Goal: Complete application form

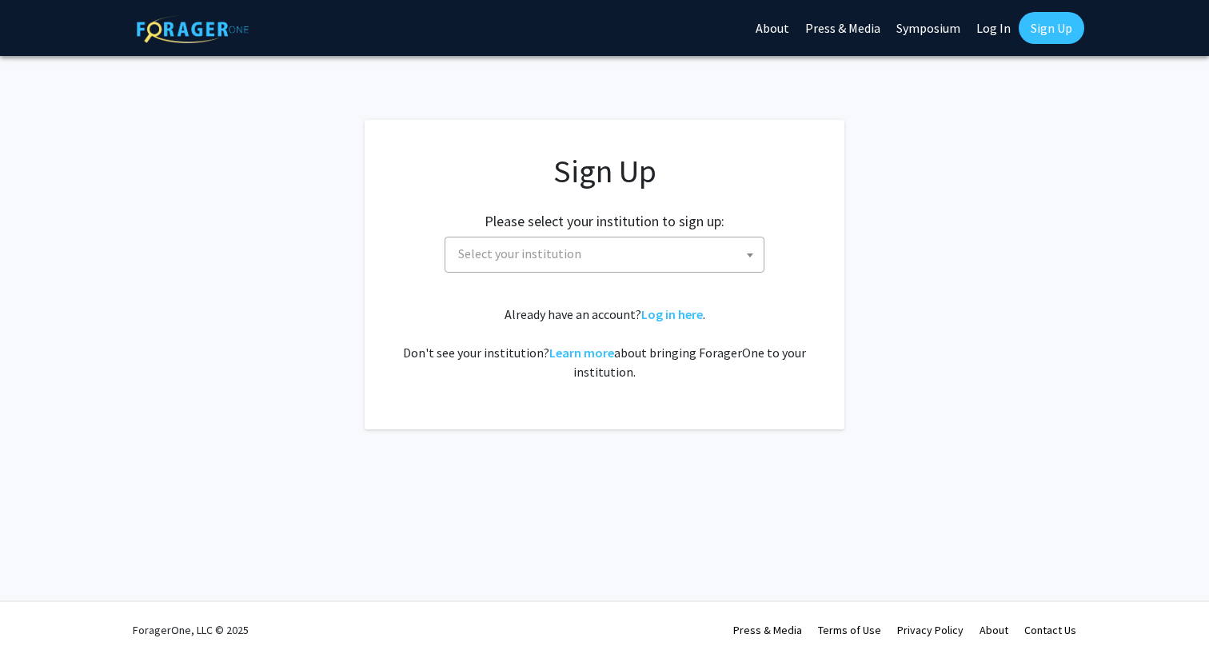
click at [555, 251] on span "Select your institution" at bounding box center [519, 254] width 123 height 16
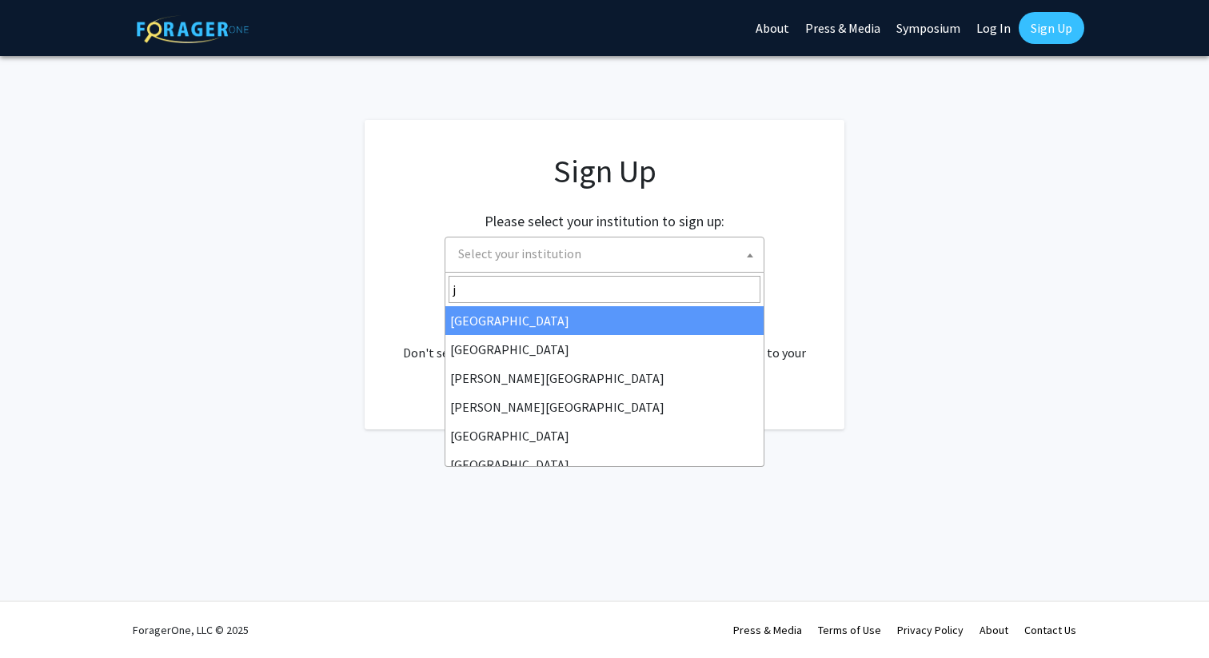
type input "jo"
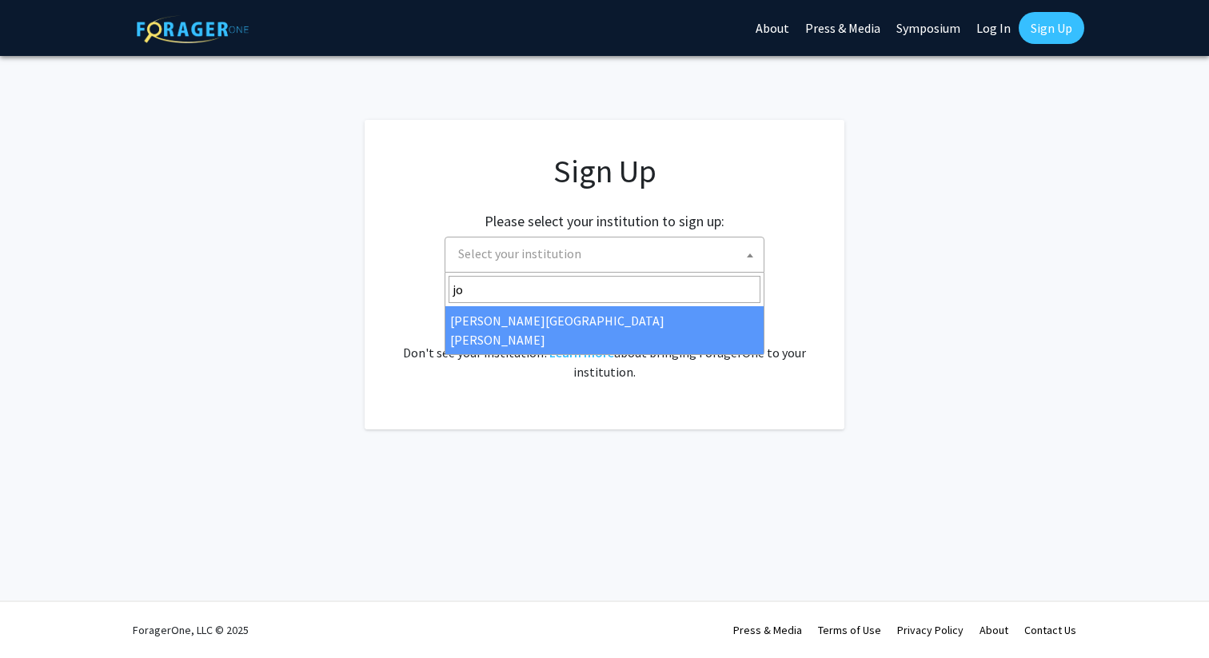
select select "1"
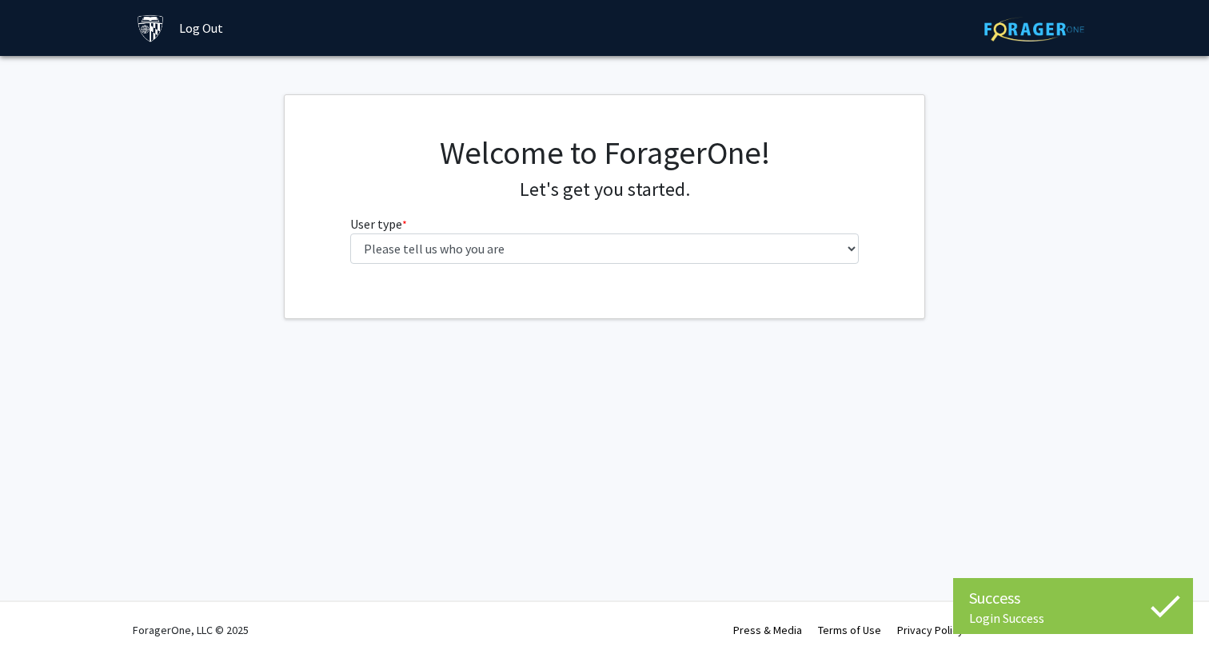
click at [686, 267] on div "Welcome to ForagerOne! Let's get you started. User type * required Please tell …" at bounding box center [605, 205] width 534 height 143
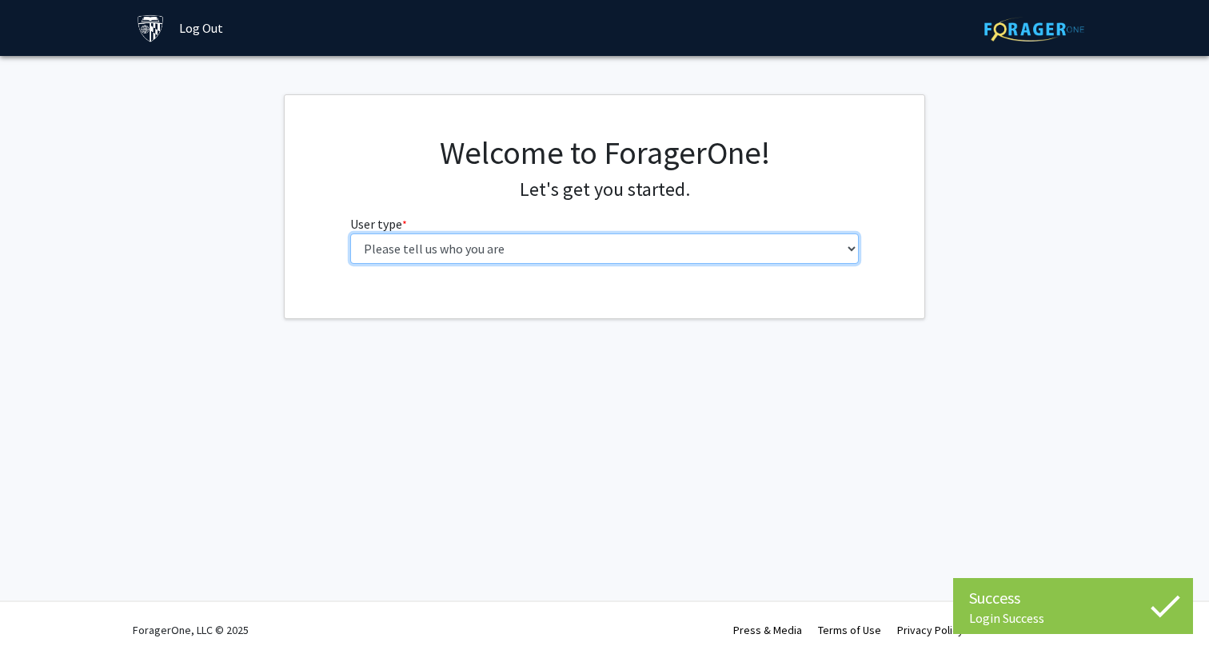
click at [686, 254] on select "Please tell us who you are Undergraduate Student Master's Student Doctoral Cand…" at bounding box center [605, 249] width 510 height 30
click at [350, 234] on select "Please tell us who you are Undergraduate Student Master's Student Doctoral Cand…" at bounding box center [605, 249] width 510 height 30
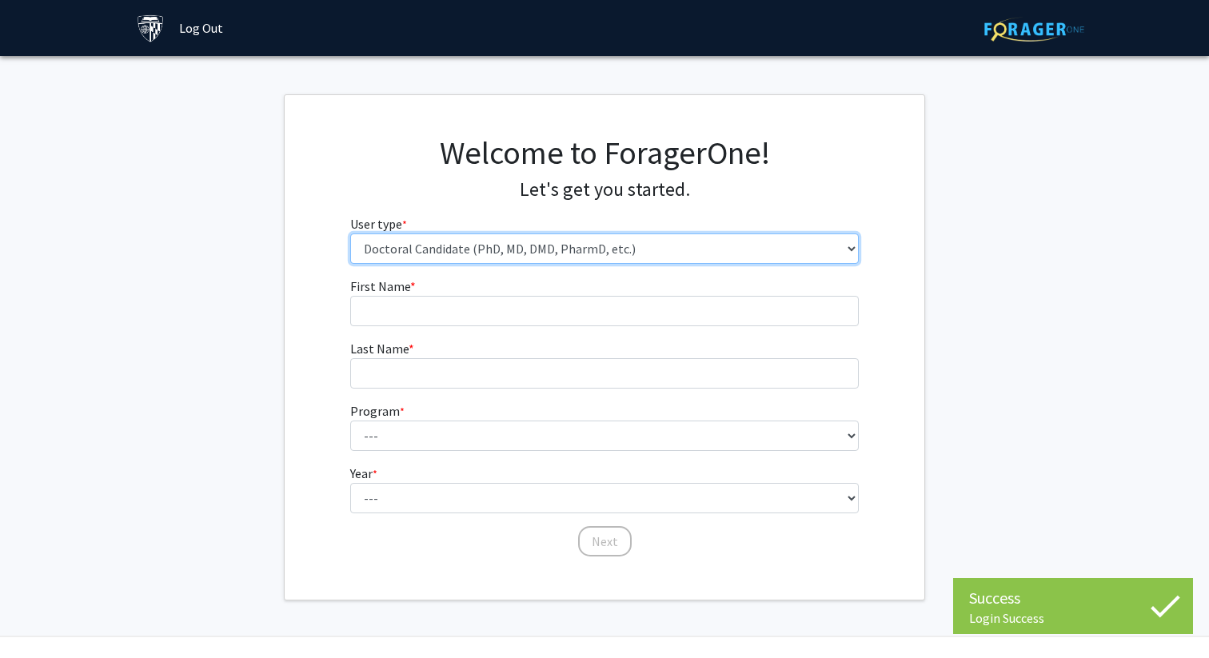
click at [645, 250] on select "Please tell us who you are Undergraduate Student Master's Student Doctoral Cand…" at bounding box center [605, 249] width 510 height 30
select select "2: masters"
click at [350, 234] on select "Please tell us who you are Undergraduate Student Master's Student Doctoral Cand…" at bounding box center [605, 249] width 510 height 30
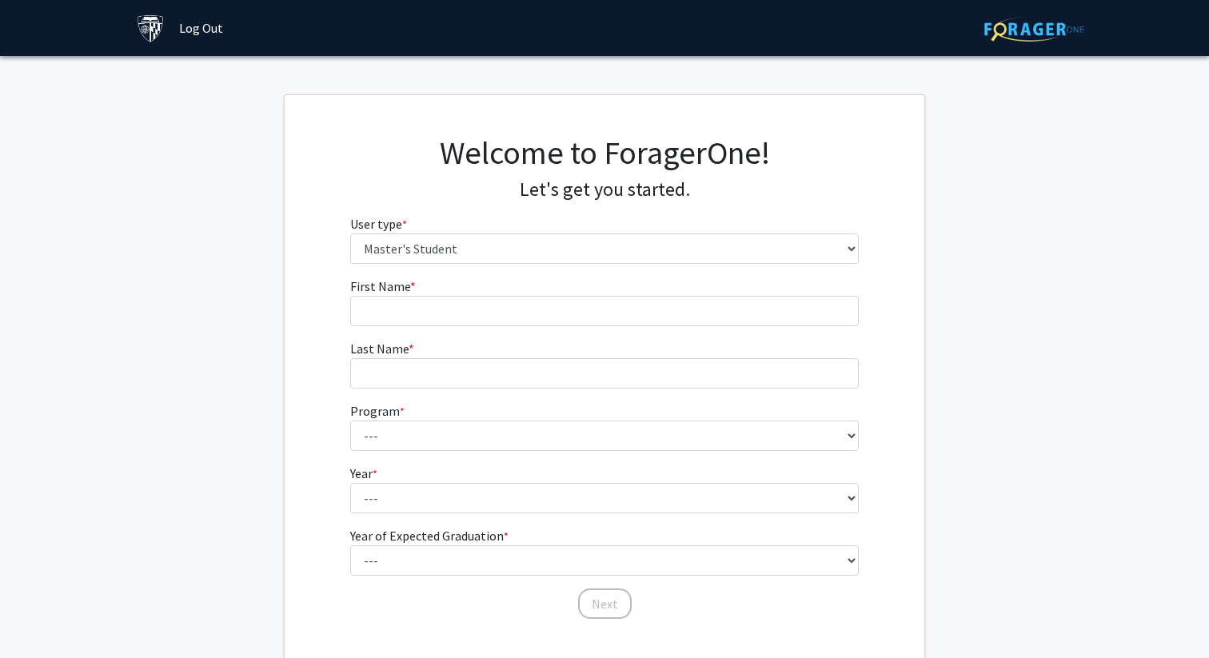
click at [554, 291] on fg-input "First Name * required" at bounding box center [605, 302] width 510 height 50
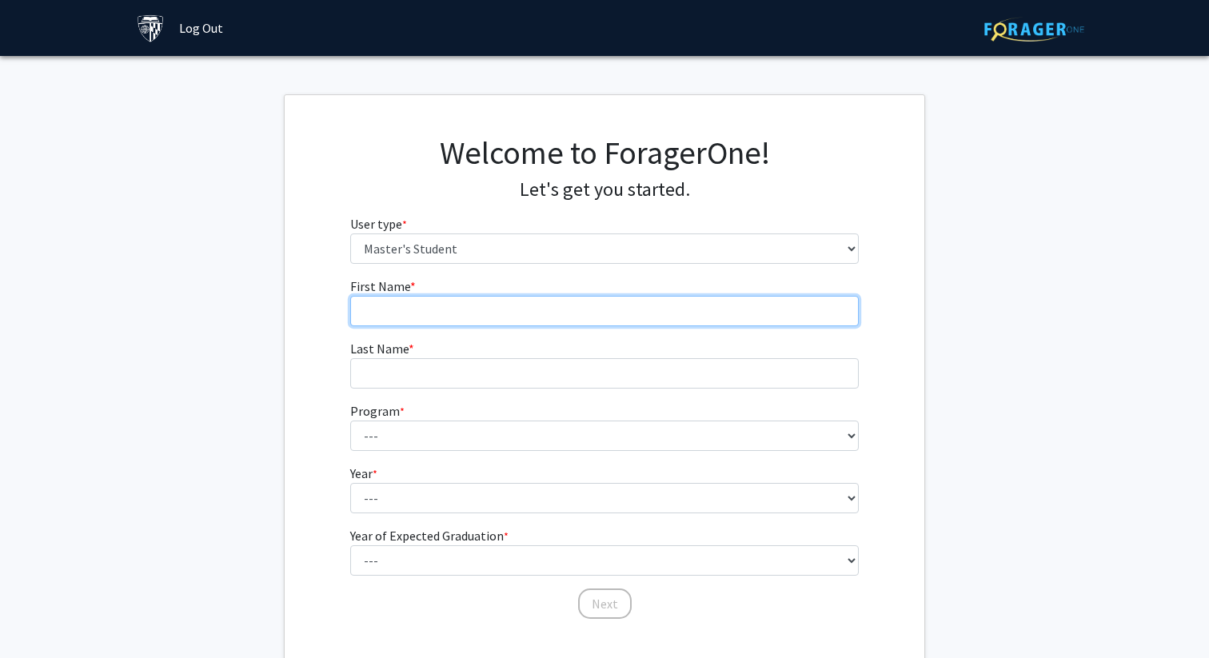
click at [535, 324] on input "First Name * required" at bounding box center [605, 311] width 510 height 30
type input "[PERSON_NAME]"
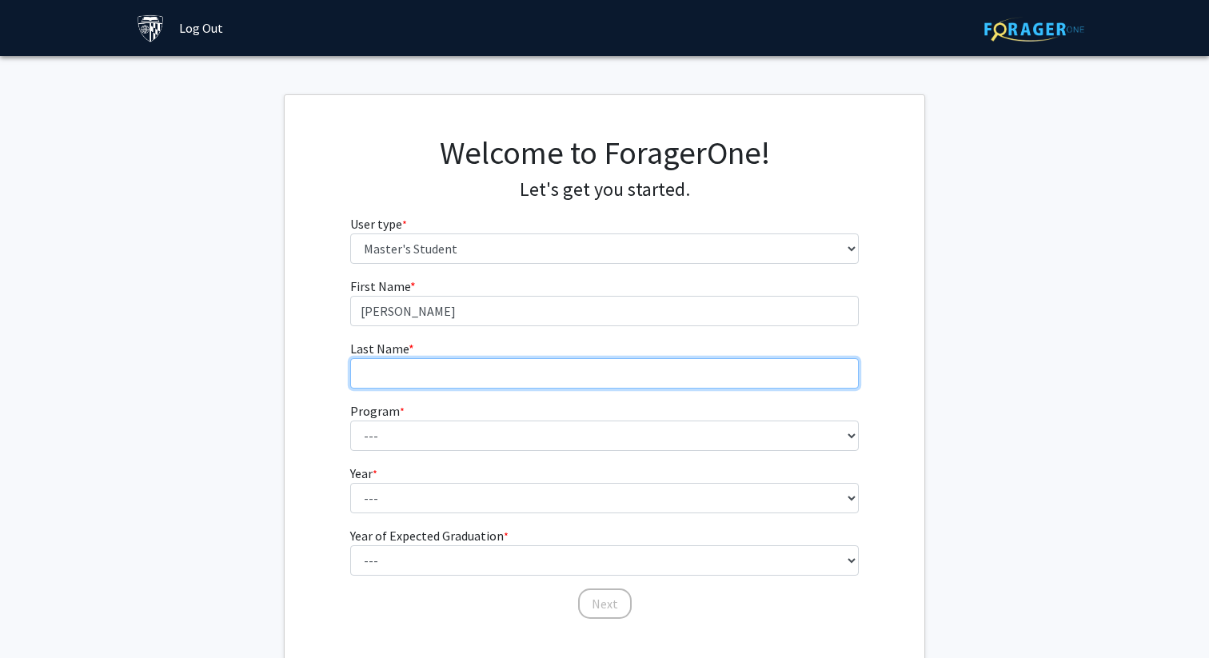
type input "Srirangarayan [PERSON_NAME]"
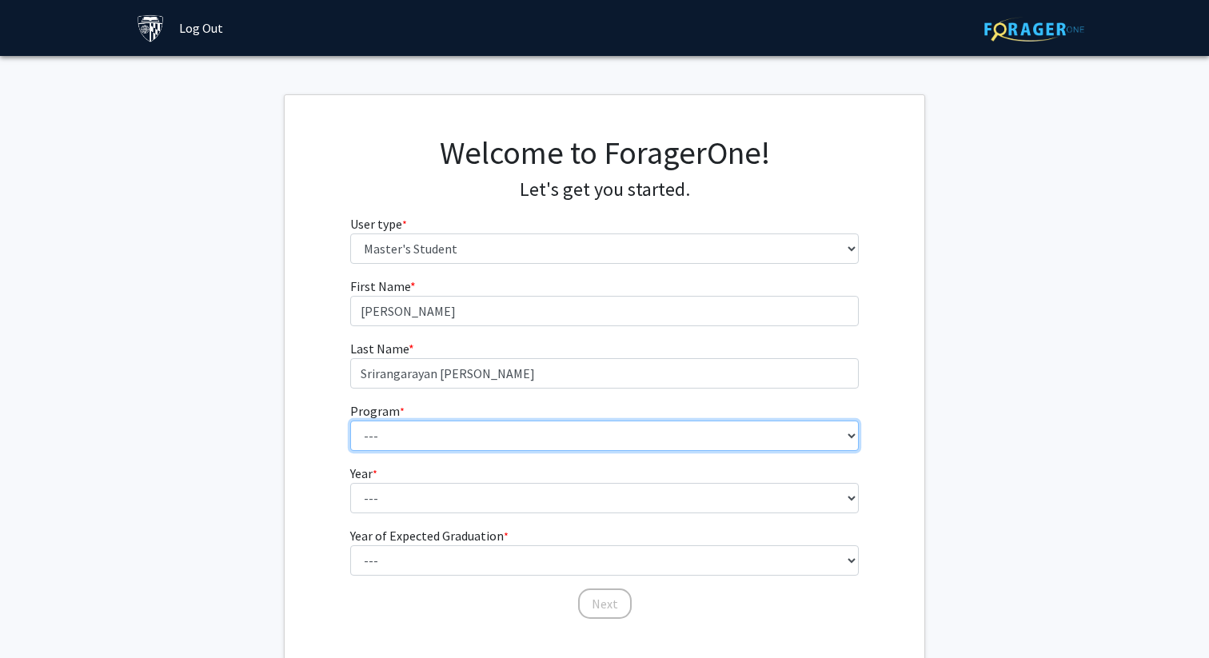
click at [653, 443] on select "--- Anatomy Education Applied and Computational Mathematics Applied Biomedical …" at bounding box center [605, 436] width 510 height 30
select select "53: 42"
click at [350, 421] on select "--- Anatomy Education Applied and Computational Mathematics Applied Biomedical …" at bounding box center [605, 436] width 510 height 30
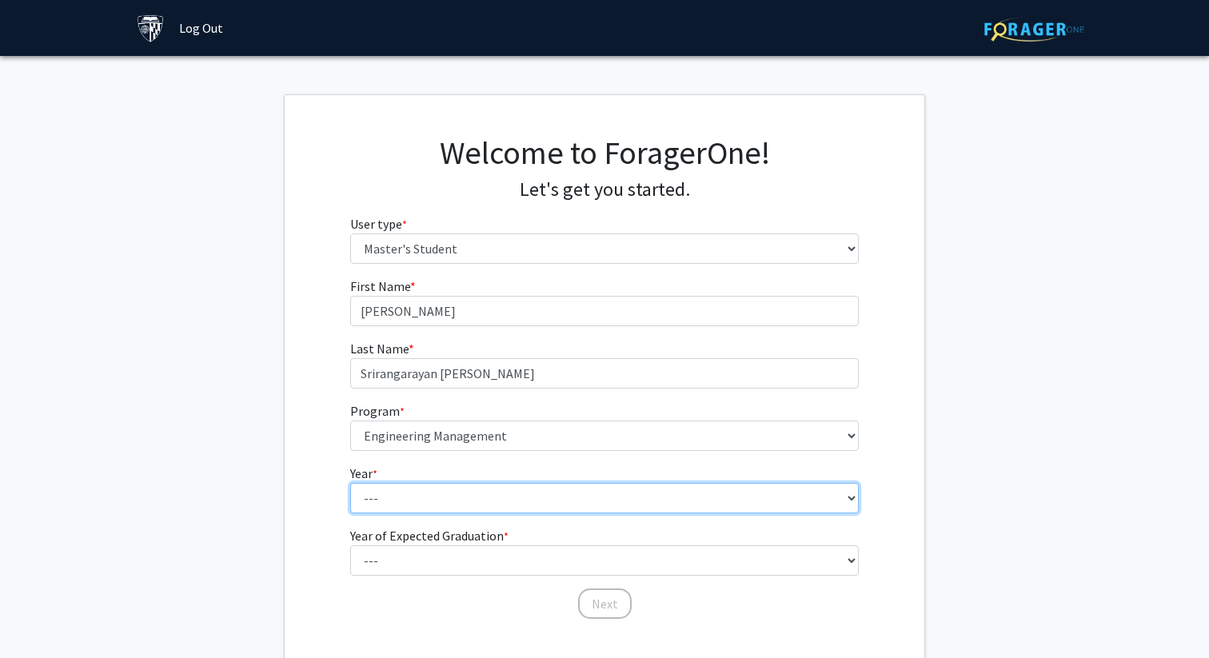
click at [460, 490] on select "--- First Year Second Year" at bounding box center [605, 498] width 510 height 30
select select "1: first_year"
click at [350, 483] on select "--- First Year Second Year" at bounding box center [605, 498] width 510 height 30
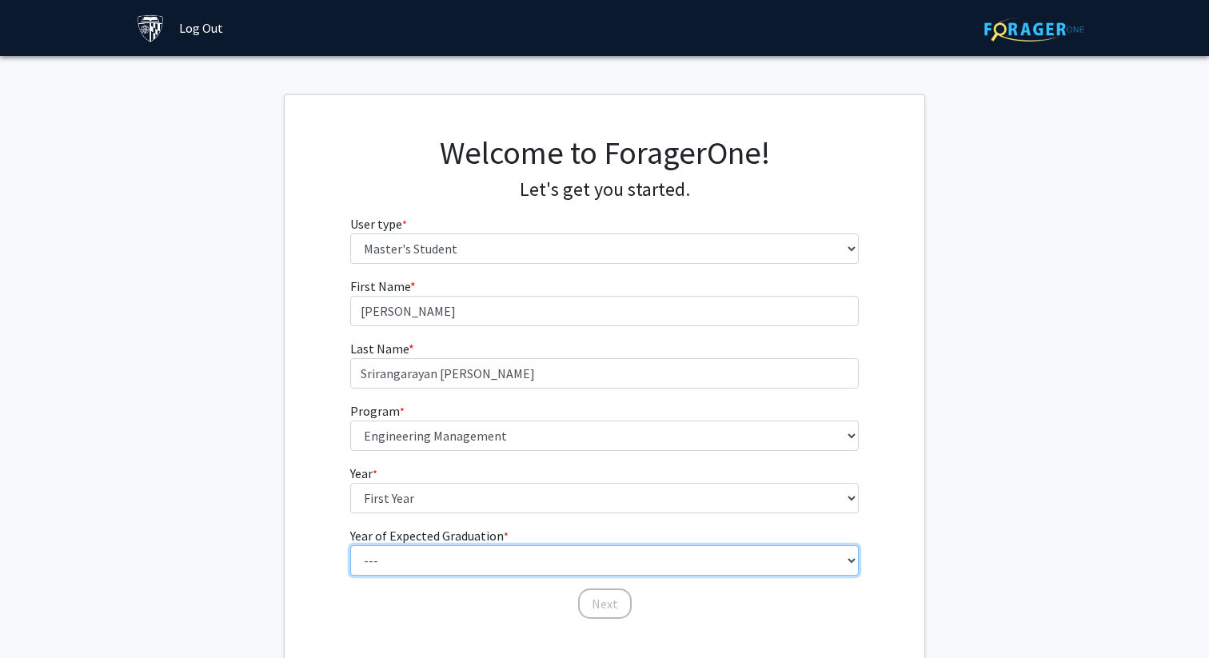
click at [414, 560] on select "--- 2025 2026 2027 2028 2029 2030 2031 2032 2033 2034" at bounding box center [605, 561] width 510 height 30
click at [350, 546] on select "--- 2025 2026 2027 2028 2029 2030 2031 2032 2033 2034" at bounding box center [605, 561] width 510 height 30
click at [440, 550] on select "--- 2025 2026 2027 2028 2029 2030 2031 2032 2033 2034" at bounding box center [605, 561] width 510 height 30
click at [350, 546] on select "--- 2025 2026 2027 2028 2029 2030 2031 2032 2033 2034" at bounding box center [605, 561] width 510 height 30
click at [570, 570] on select "--- 2025 2026 2027 2028 2029 2030 2031 2032 2033 2034" at bounding box center [605, 561] width 510 height 30
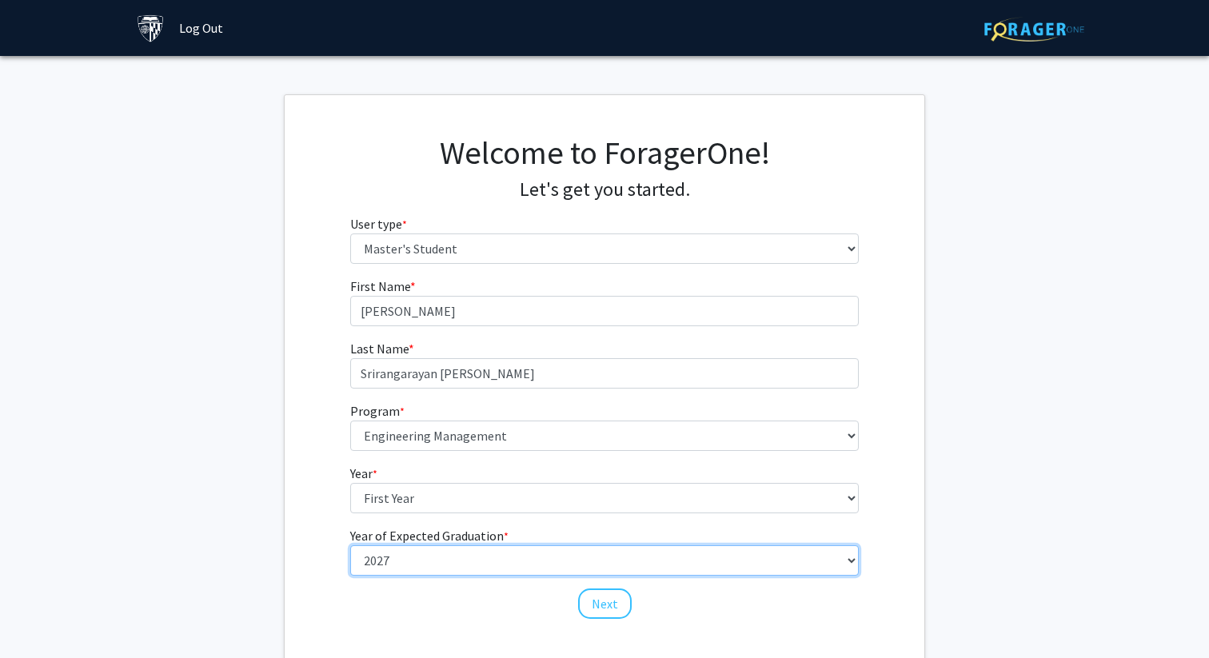
select select "2: 2026"
click at [350, 546] on select "--- 2025 2026 2027 2028 2029 2030 2031 2032 2033 2034" at bounding box center [605, 561] width 510 height 30
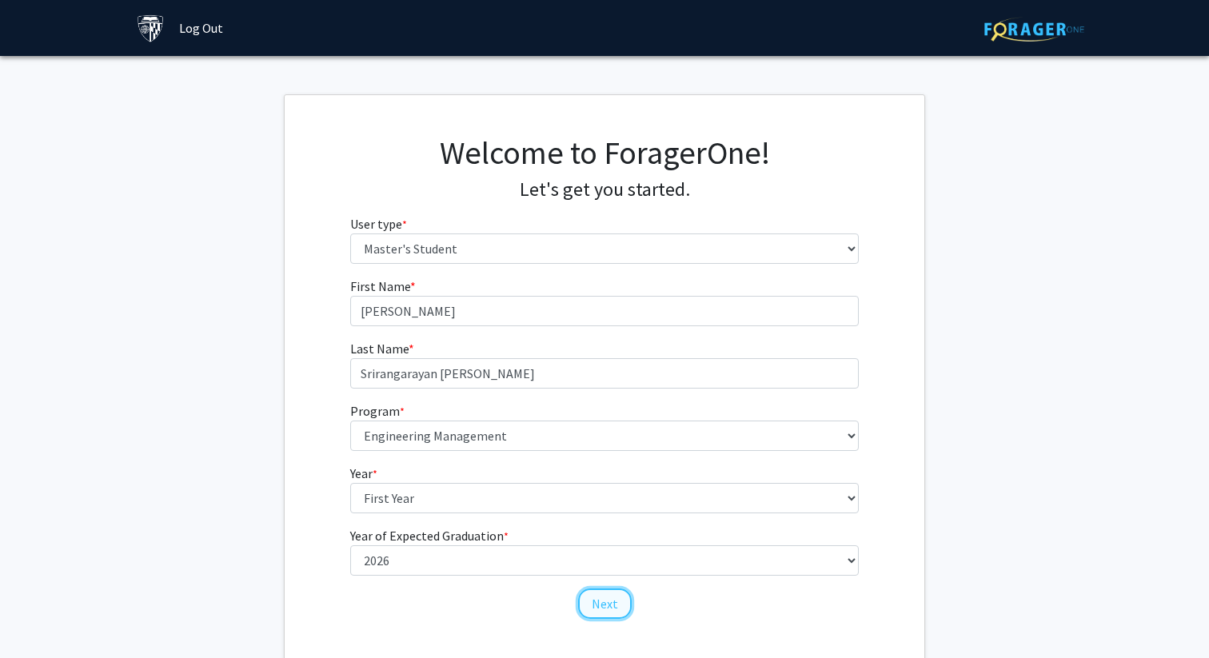
click at [607, 600] on button "Next" at bounding box center [605, 604] width 54 height 30
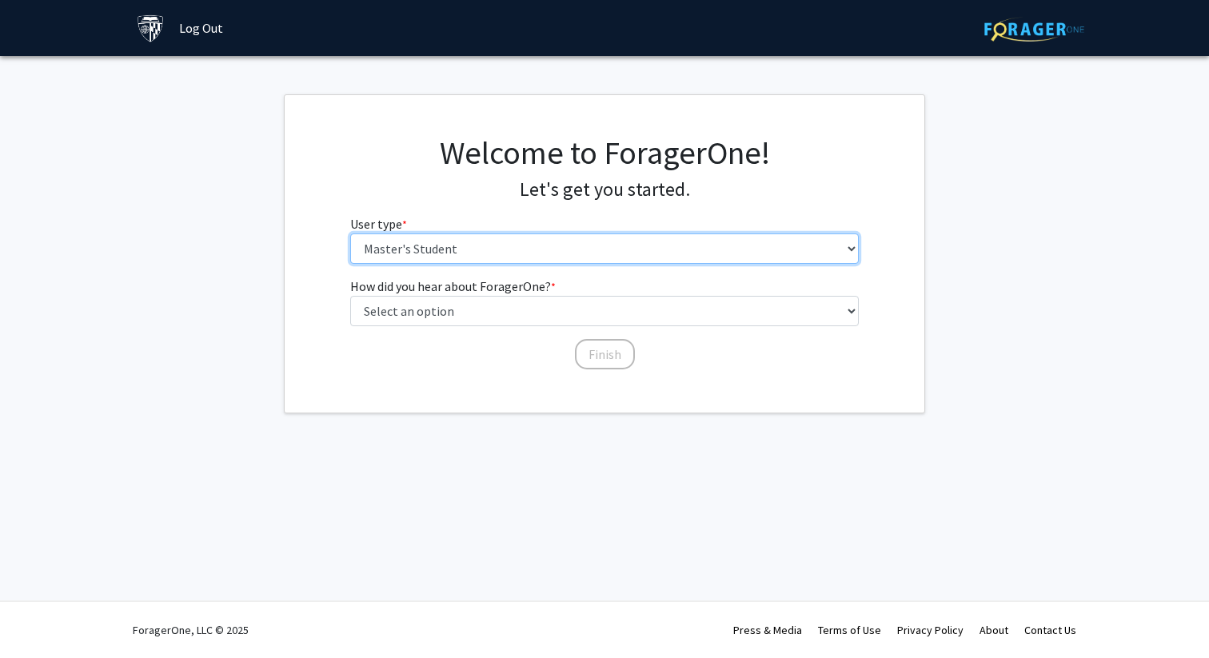
click at [514, 256] on select "Please tell us who you are Undergraduate Student Master's Student Doctoral Cand…" at bounding box center [605, 249] width 510 height 30
click at [350, 234] on select "Please tell us who you are Undergraduate Student Master's Student Doctoral Cand…" at bounding box center [605, 249] width 510 height 30
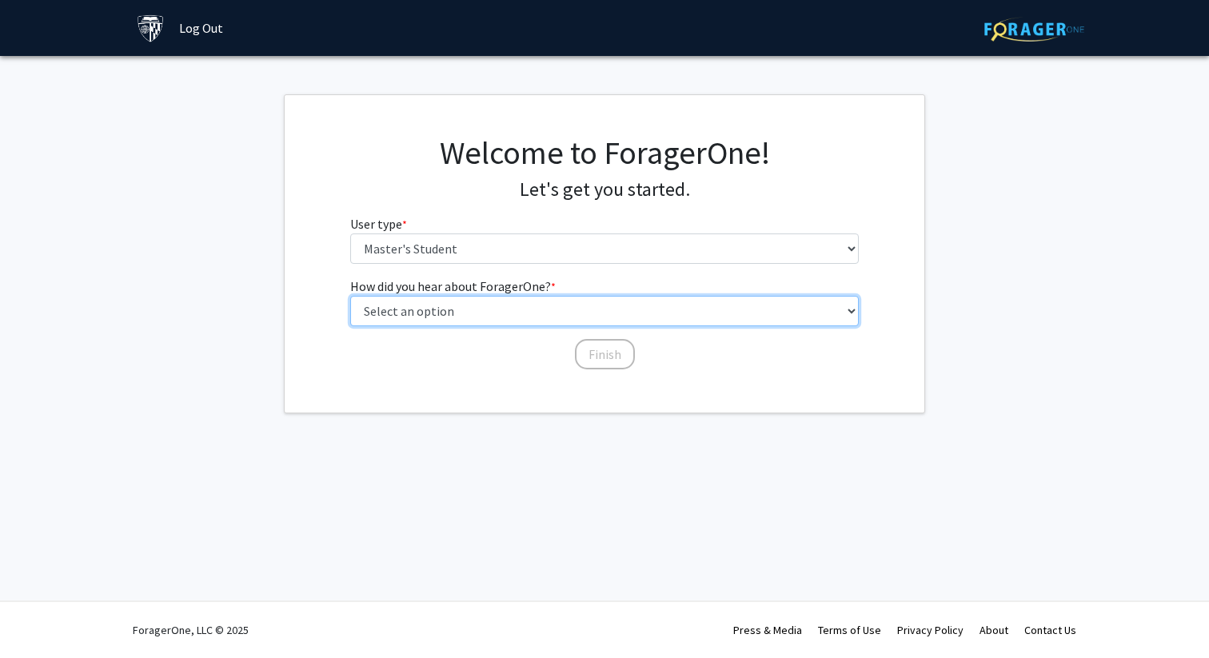
click at [473, 309] on select "Select an option Peer/student recommendation Faculty/staff recommendation Unive…" at bounding box center [605, 311] width 510 height 30
select select "3: university_website"
click at [350, 296] on select "Select an option Peer/student recommendation Faculty/staff recommendation Unive…" at bounding box center [605, 311] width 510 height 30
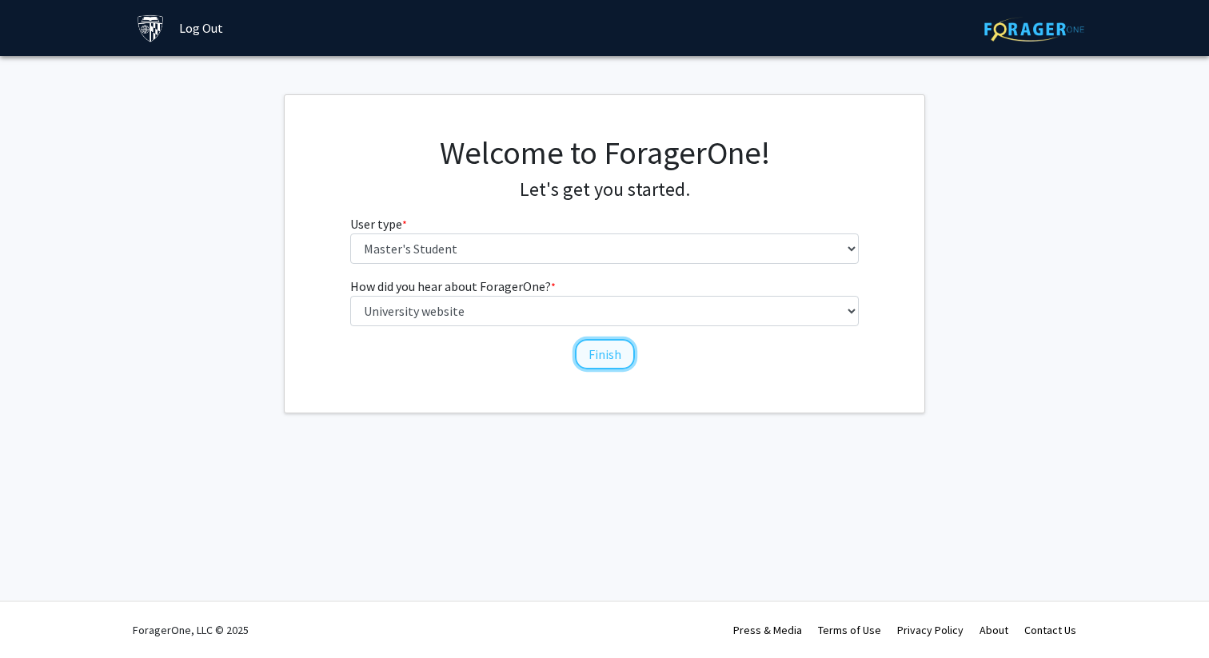
click at [593, 366] on button "Finish" at bounding box center [605, 354] width 60 height 30
